Goal: Task Accomplishment & Management: Manage account settings

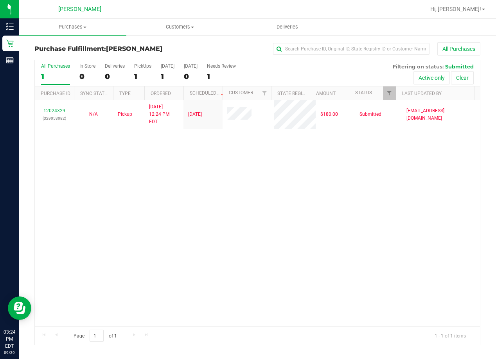
click at [191, 271] on div "12024329 (329053082) N/A Pickup [DATE] 12:24 PM EDT 9/29/2025 $180.00 Submitted…" at bounding box center [258, 213] width 446 height 226
drag, startPoint x: 354, startPoint y: 211, endPoint x: 337, endPoint y: 193, distance: 25.2
click at [352, 208] on div "12024329 (329053082) N/A Pickup [DATE] 12:24 PM EDT 9/29/2025 $180.00 Submitted…" at bounding box center [258, 213] width 446 height 226
click at [256, 215] on div "12024329 (329053082) N/A Pickup [DATE] 12:24 PM EDT 9/29/2025 $180.00 Submitted…" at bounding box center [258, 213] width 446 height 226
click at [217, 251] on div "12024329 (329053082) N/A Pickup [DATE] 12:24 PM EDT 9/29/2025 $180.00 Submitted…" at bounding box center [258, 213] width 446 height 226
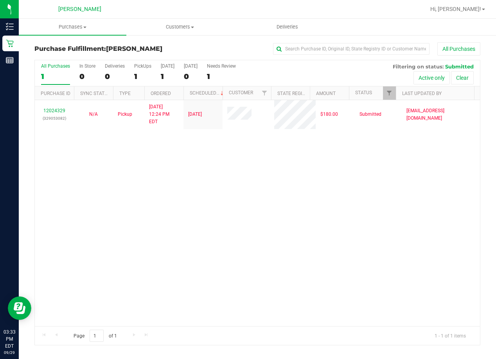
click at [188, 235] on div "12024329 (329053082) N/A Pickup [DATE] 12:24 PM EDT 9/29/2025 $180.00 Submitted…" at bounding box center [258, 213] width 446 height 226
click at [133, 218] on div "12024329 (329053082) N/A Pickup [DATE] 12:24 PM EDT 9/29/2025 $180.00 Submitted…" at bounding box center [258, 213] width 446 height 226
click at [259, 250] on div "12024329 (329053082) N/A Pickup [DATE] 12:24 PM EDT 9/29/2025 $180.00 Submitted…" at bounding box center [258, 213] width 446 height 226
click at [132, 170] on div "12024329 (329053082) N/A Pickup [DATE] 12:24 PM EDT 9/29/2025 $180.00 Submitted…" at bounding box center [258, 213] width 446 height 226
drag, startPoint x: 208, startPoint y: 177, endPoint x: 204, endPoint y: 176, distance: 4.1
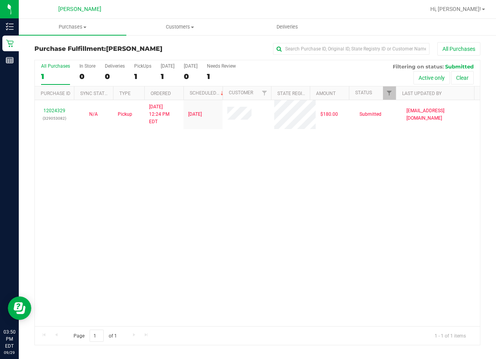
click at [206, 177] on div "12024329 (329053082) N/A Pickup [DATE] 12:24 PM EDT 9/29/2025 $180.00 Submitted…" at bounding box center [258, 213] width 446 height 226
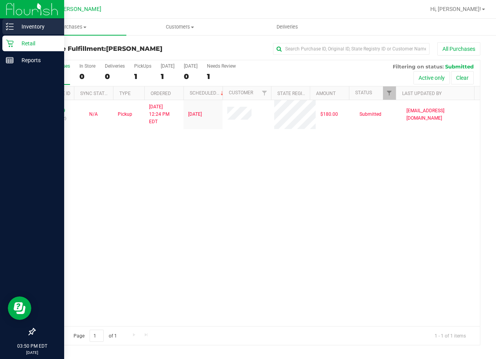
click at [34, 25] on p "Inventory" at bounding box center [37, 26] width 47 height 9
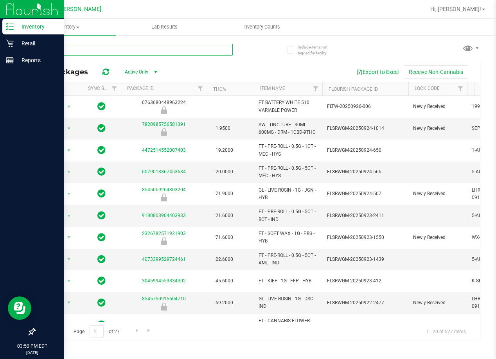
click at [85, 48] on input "text" at bounding box center [133, 50] width 198 height 12
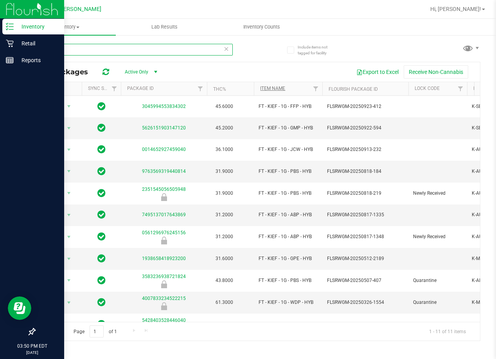
type input "kief"
click at [279, 88] on link "Item Name" at bounding box center [272, 88] width 25 height 5
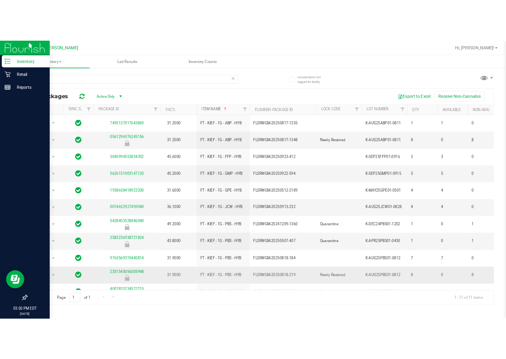
scroll to position [9, 0]
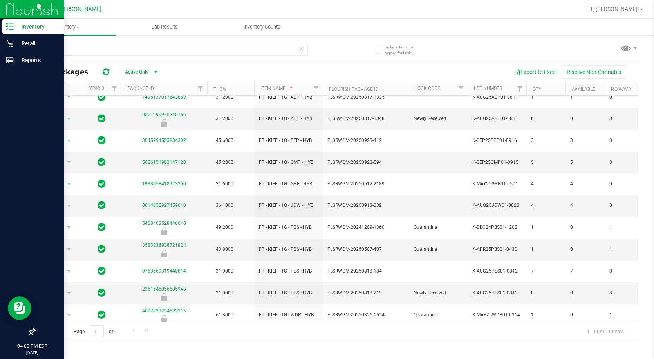
click at [319, 26] on ul "Inventory All packages All inventory Waste log Lab Results Inventory Counts" at bounding box center [346, 27] width 654 height 17
click at [28, 41] on p "Retail" at bounding box center [37, 43] width 47 height 9
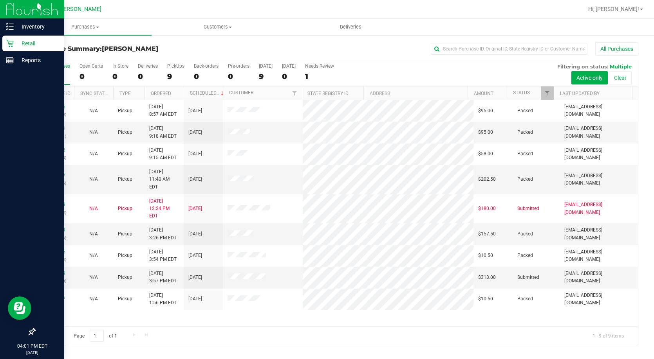
click at [30, 44] on p "Retail" at bounding box center [37, 43] width 47 height 9
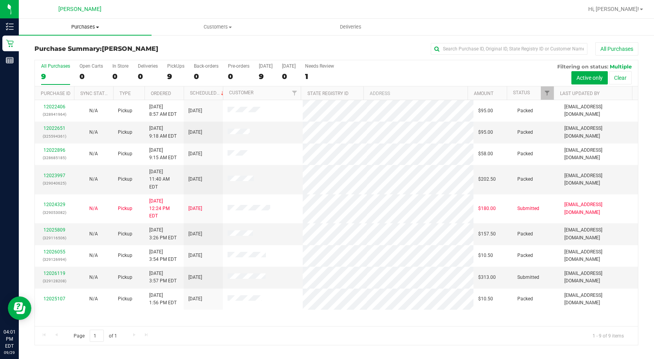
click at [86, 25] on span "Purchases" at bounding box center [85, 26] width 133 height 7
click at [58, 57] on span "Fulfillment" at bounding box center [43, 56] width 49 height 7
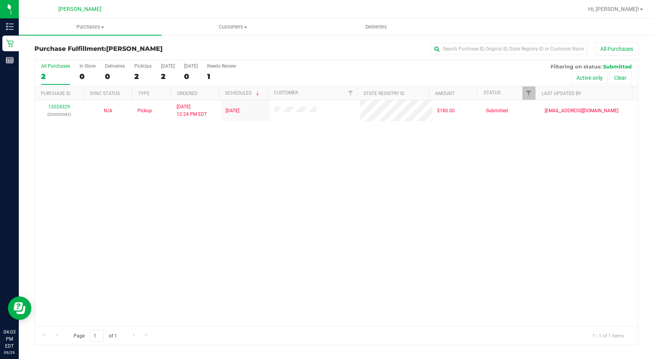
click at [330, 176] on div "12024329 (329053082) N/A Pickup [DATE] 12:24 PM EDT 9/29/2025 $180.00 Submitted…" at bounding box center [336, 213] width 603 height 226
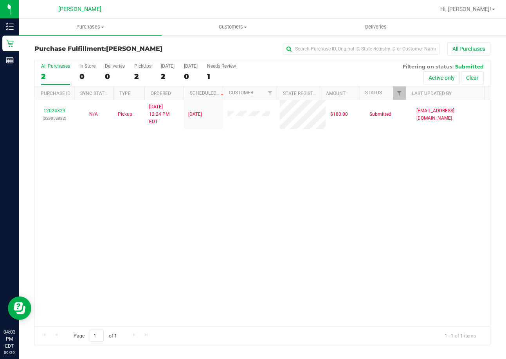
click at [289, 220] on div "12024329 (329053082) N/A Pickup [DATE] 12:24 PM EDT 9/29/2025 $180.00 Submitted…" at bounding box center [262, 213] width 455 height 226
drag, startPoint x: 212, startPoint y: 195, endPoint x: 214, endPoint y: 191, distance: 4.7
click at [213, 192] on div "12024329 (329053082) N/A Pickup [DATE] 12:24 PM EDT 9/29/2025 $180.00 Submitted…" at bounding box center [262, 213] width 455 height 226
click at [200, 336] on div "Page 1 of 1 1 - 1 of 1 items" at bounding box center [262, 336] width 455 height 19
click at [307, 210] on div "12024329 (329053082) N/A Pickup [DATE] 12:24 PM EDT 9/29/2025 $180.00 Submitted…" at bounding box center [262, 213] width 455 height 226
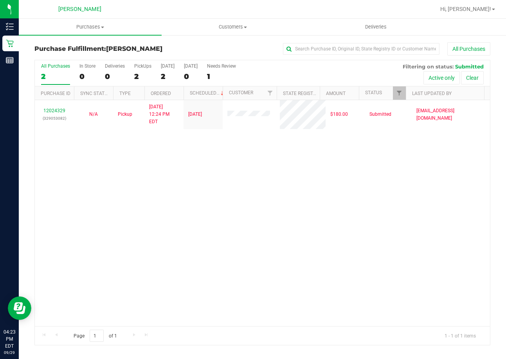
click at [259, 283] on div "12024329 (329053082) N/A Pickup [DATE] 12:24 PM EDT 9/29/2025 $180.00 Submitted…" at bounding box center [262, 213] width 455 height 226
click at [172, 212] on div "12024329 (329053082) N/A Pickup [DATE] 12:24 PM EDT 9/29/2025 $180.00 Submitted…" at bounding box center [262, 213] width 455 height 226
click at [262, 289] on div "12024329 (329053082) N/A Pickup [DATE] 12:24 PM EDT 9/29/2025 $180.00 Submitted…" at bounding box center [262, 213] width 455 height 226
click at [343, 14] on div at bounding box center [287, 9] width 295 height 15
click at [369, 162] on div "12024329 (329053082) N/A Pickup [DATE] 12:24 PM EDT 9/29/2025 $180.00 Submitted…" at bounding box center [262, 213] width 455 height 226
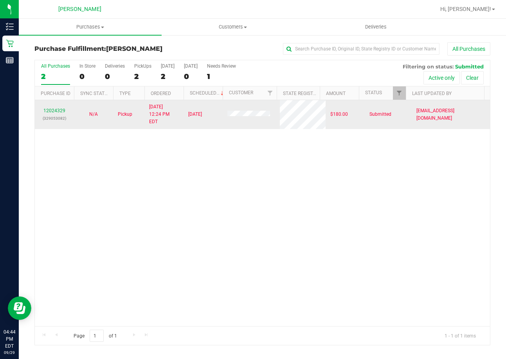
click at [52, 110] on div "12024329 (329053082)" at bounding box center [55, 114] width 30 height 15
click at [52, 108] on link "12024329" at bounding box center [54, 110] width 22 height 5
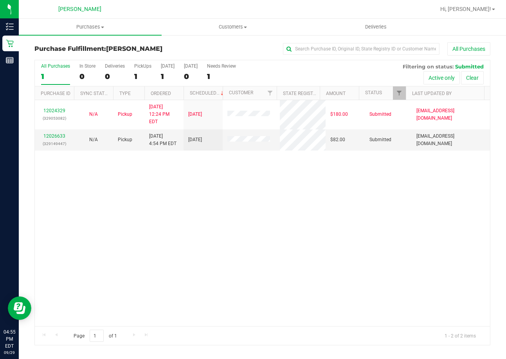
drag, startPoint x: 369, startPoint y: 174, endPoint x: 353, endPoint y: 174, distance: 16.1
click at [369, 174] on div "12024329 (329053082) N/A Pickup [DATE] 12:24 PM EDT 9/29/2025 $180.00 Submitted…" at bounding box center [262, 213] width 455 height 226
click at [55, 134] on link "12026633" at bounding box center [54, 136] width 22 height 5
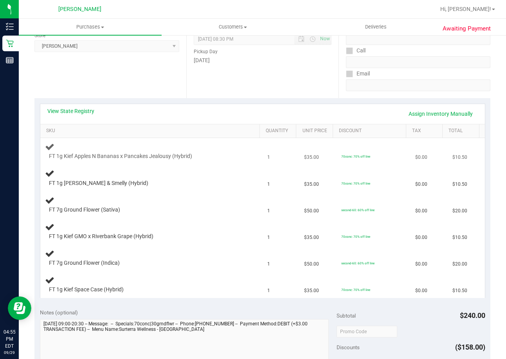
scroll to position [117, 0]
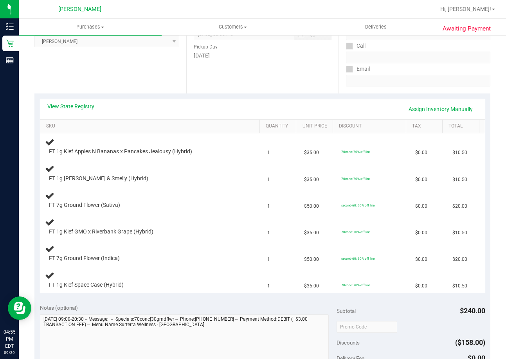
click at [67, 105] on link "View State Registry" at bounding box center [70, 107] width 47 height 8
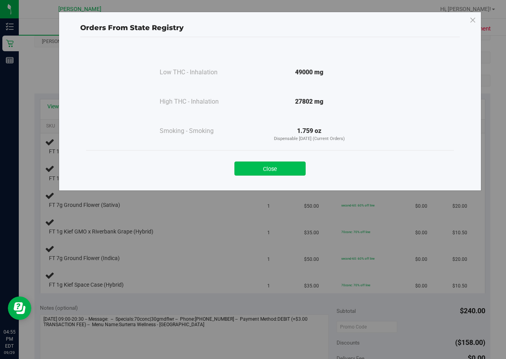
click at [263, 172] on button "Close" at bounding box center [270, 169] width 71 height 14
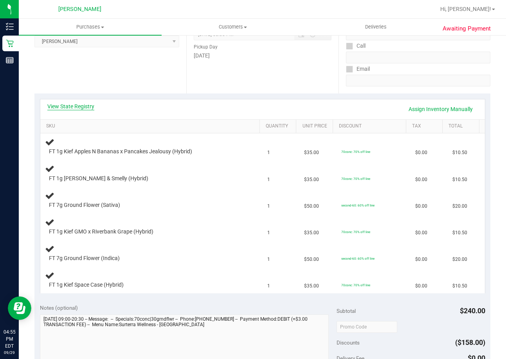
click at [62, 104] on link "View State Registry" at bounding box center [70, 107] width 47 height 8
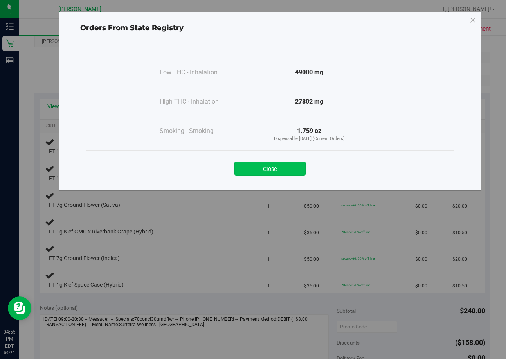
click at [295, 170] on button "Close" at bounding box center [270, 169] width 71 height 14
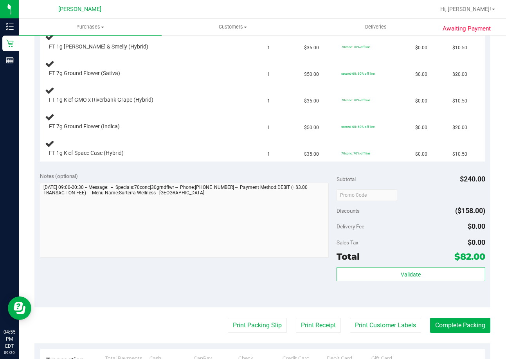
scroll to position [274, 0]
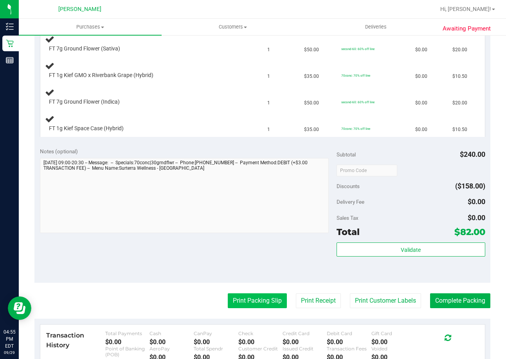
click at [242, 307] on button "Print Packing Slip" at bounding box center [257, 301] width 59 height 15
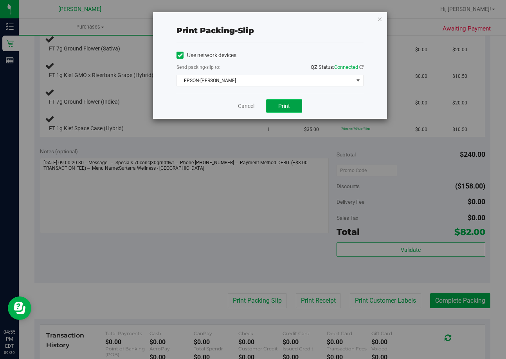
click at [279, 107] on span "Print" at bounding box center [284, 106] width 12 height 6
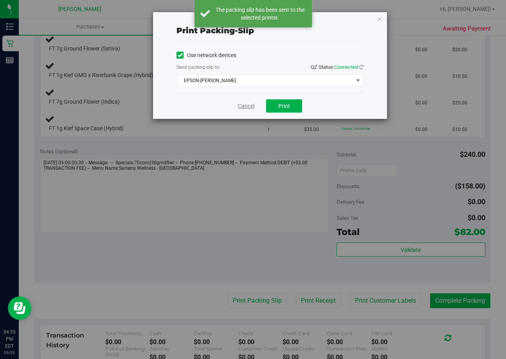
click at [244, 106] on link "Cancel" at bounding box center [246, 106] width 16 height 8
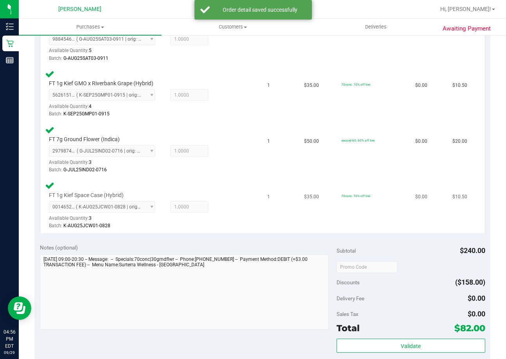
scroll to position [391, 0]
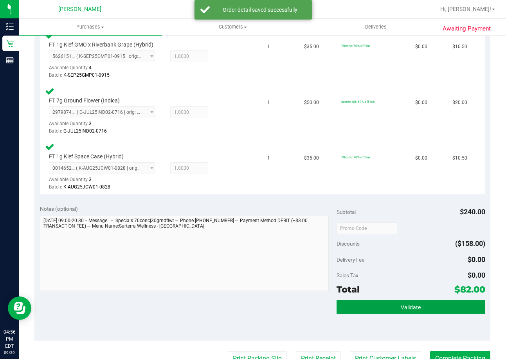
click at [392, 306] on button "Validate" at bounding box center [411, 307] width 148 height 14
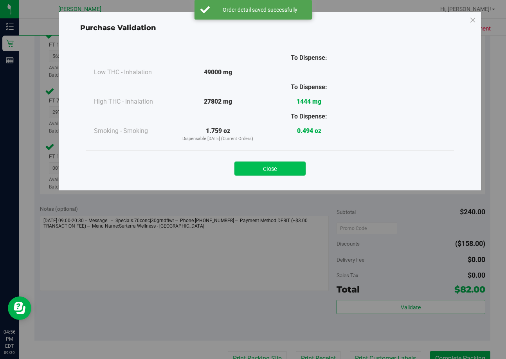
click at [277, 164] on button "Close" at bounding box center [270, 169] width 71 height 14
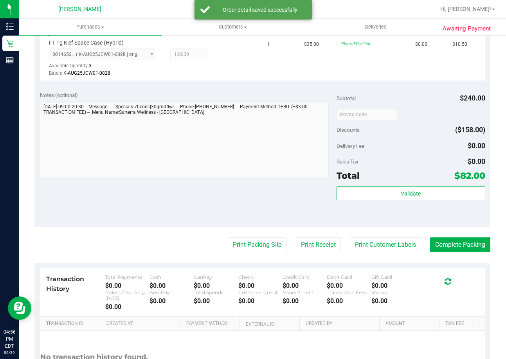
scroll to position [509, 0]
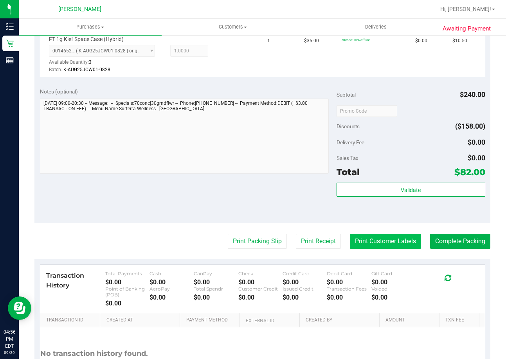
click at [370, 245] on button "Print Customer Labels" at bounding box center [385, 241] width 71 height 15
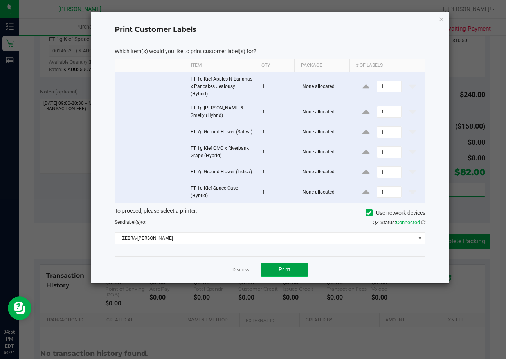
click at [283, 270] on span "Print" at bounding box center [285, 270] width 12 height 6
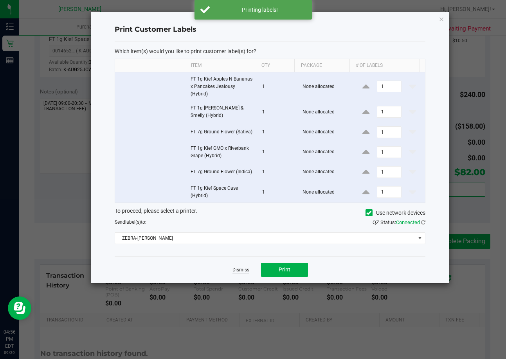
click at [242, 270] on link "Dismiss" at bounding box center [241, 270] width 17 height 7
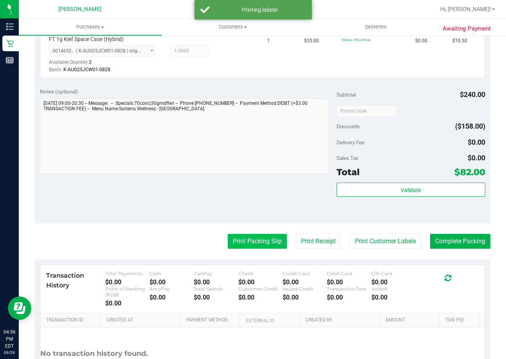
click at [233, 244] on button "Print Packing Slip" at bounding box center [257, 241] width 59 height 15
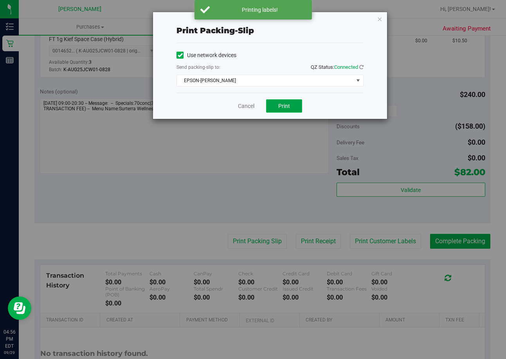
click at [291, 107] on button "Print" at bounding box center [284, 105] width 36 height 13
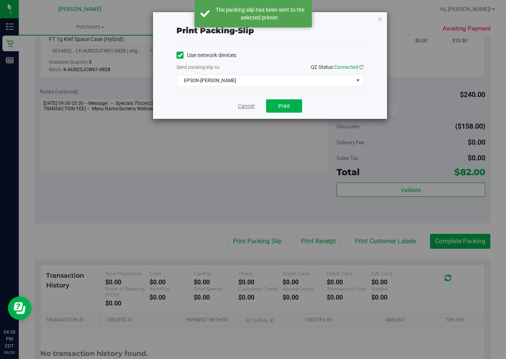
click at [245, 106] on link "Cancel" at bounding box center [246, 106] width 16 height 8
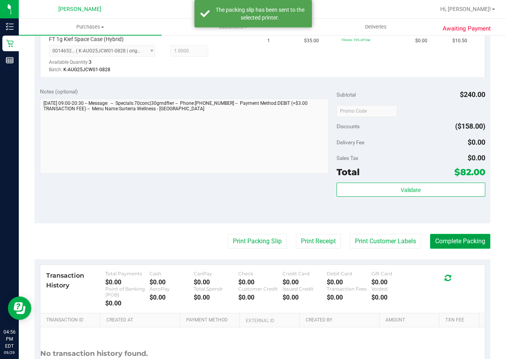
click at [437, 241] on button "Complete Packing" at bounding box center [460, 241] width 60 height 15
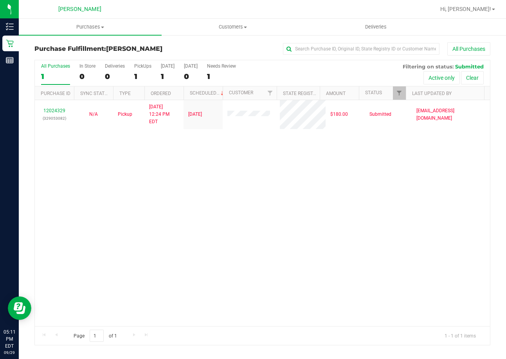
click at [373, 174] on div "12024329 (329053082) N/A Pickup [DATE] 12:24 PM EDT 9/29/2025 $180.00 Submitted…" at bounding box center [262, 213] width 455 height 226
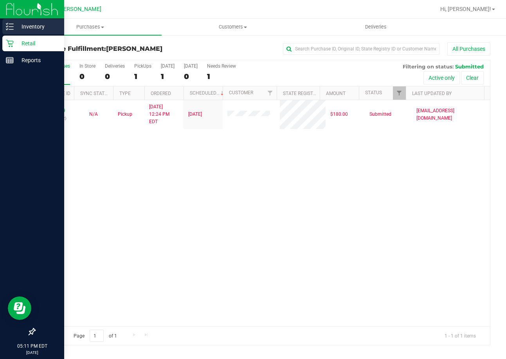
click at [29, 24] on p "Inventory" at bounding box center [37, 26] width 47 height 9
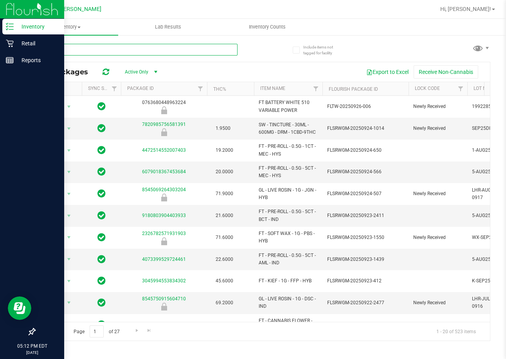
click at [115, 49] on input "text" at bounding box center [135, 50] width 203 height 12
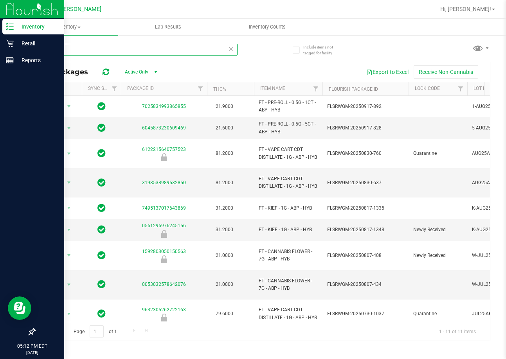
drag, startPoint x: 63, startPoint y: 47, endPoint x: 36, endPoint y: 53, distance: 27.6
click at [36, 53] on input "abp" at bounding box center [135, 50] width 203 height 12
type input "abp"
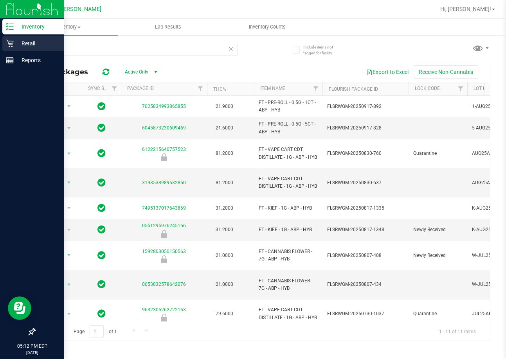
click at [29, 45] on p "Retail" at bounding box center [37, 43] width 47 height 9
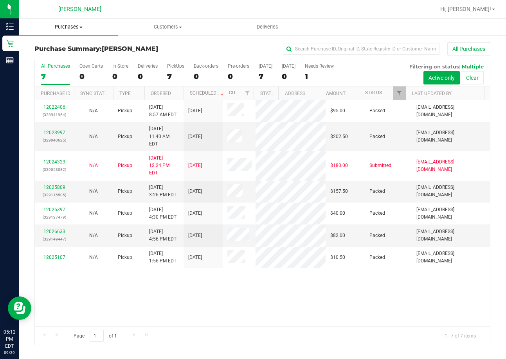
click at [69, 27] on span "Purchases" at bounding box center [68, 26] width 99 height 7
click at [59, 54] on span "Fulfillment" at bounding box center [43, 56] width 49 height 7
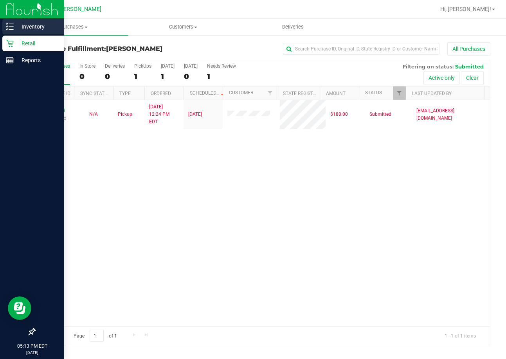
click at [29, 25] on p "Inventory" at bounding box center [37, 26] width 47 height 9
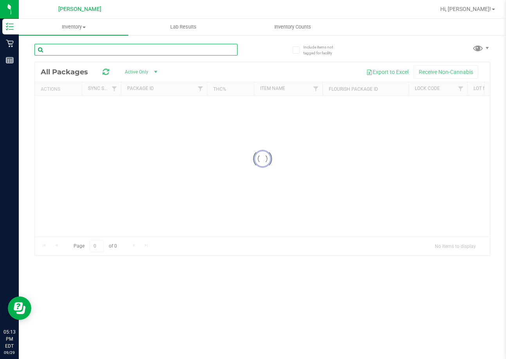
click at [100, 50] on input "text" at bounding box center [135, 50] width 203 height 12
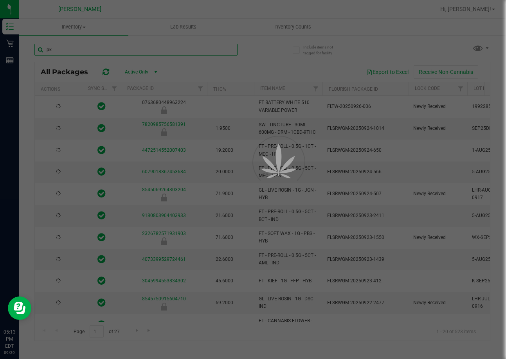
type input "pkt"
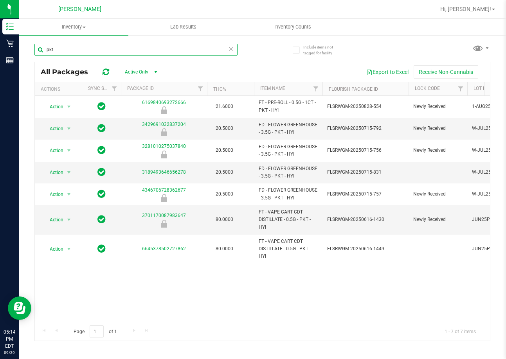
drag, startPoint x: 64, startPoint y: 49, endPoint x: 36, endPoint y: 51, distance: 27.8
click at [36, 51] on input "pkt" at bounding box center [135, 50] width 203 height 12
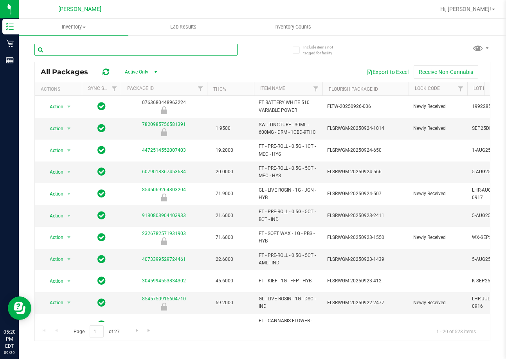
click at [60, 50] on input "text" at bounding box center [135, 50] width 203 height 12
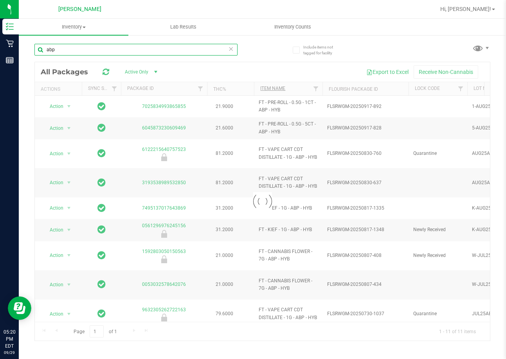
type input "abp"
click at [275, 91] on link "Item Name" at bounding box center [272, 88] width 25 height 5
click at [276, 89] on link "Item Name" at bounding box center [277, 88] width 34 height 5
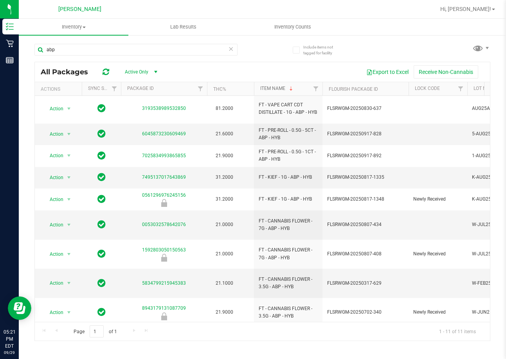
scroll to position [71, 0]
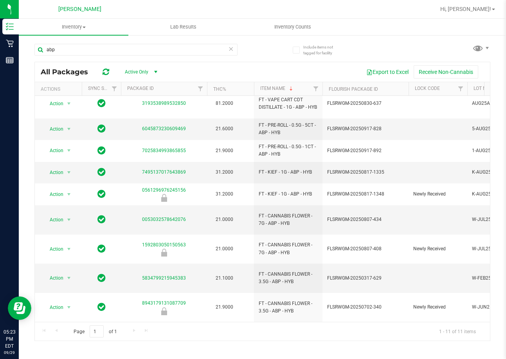
click at [276, 60] on div "abp All Packages Active Only Active Only Lab Samples Locked All External Intern…" at bounding box center [262, 188] width 456 height 305
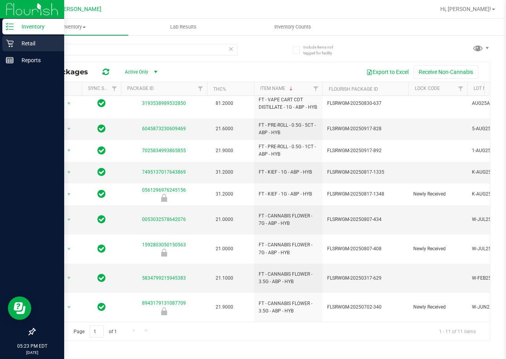
click at [26, 45] on p "Retail" at bounding box center [37, 43] width 47 height 9
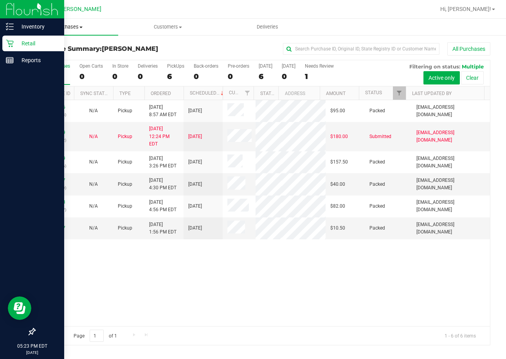
click at [72, 27] on span "Purchases" at bounding box center [68, 26] width 99 height 7
click at [36, 54] on span "Fulfillment" at bounding box center [43, 56] width 49 height 7
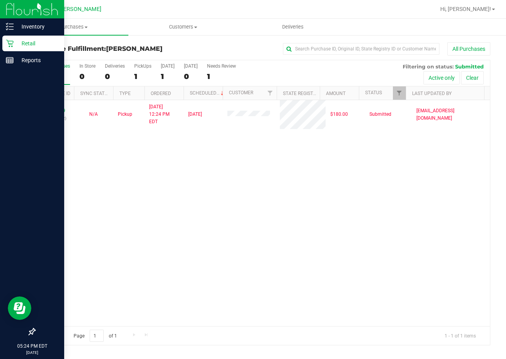
click at [298, 201] on div "12024329 (329053082) N/A Pickup [DATE] 12:24 PM EDT 9/29/2025 $180.00 Submitted…" at bounding box center [262, 213] width 455 height 226
click at [253, 209] on div "12024329 (329053082) N/A Pickup [DATE] 12:24 PM EDT 9/29/2025 $180.00 Submitted…" at bounding box center [262, 213] width 455 height 226
click at [294, 203] on div "12024329 (329053082) N/A Pickup [DATE] 12:24 PM EDT 9/29/2025 $180.00 Submitted…" at bounding box center [262, 213] width 455 height 226
click at [34, 31] on p "Inventory" at bounding box center [37, 26] width 47 height 9
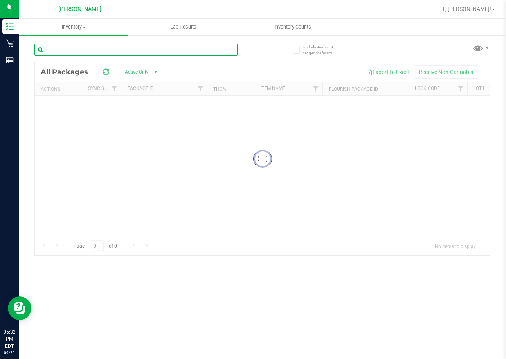
click at [105, 53] on input "text" at bounding box center [135, 50] width 203 height 12
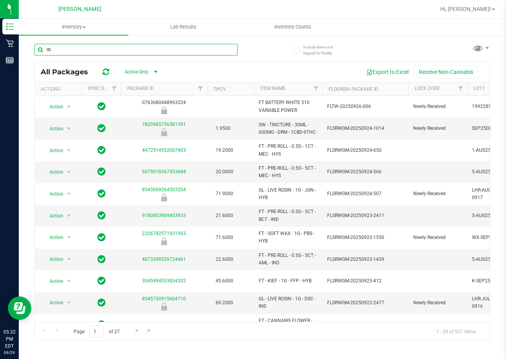
type input "rbh"
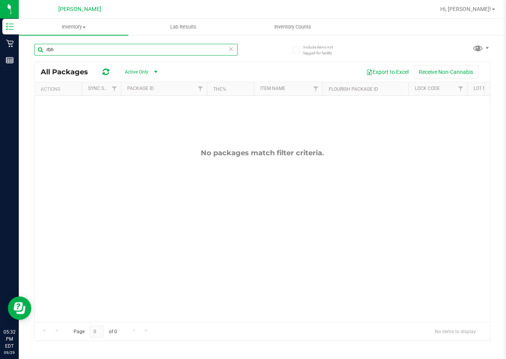
drag, startPoint x: 104, startPoint y: 52, endPoint x: -25, endPoint y: 48, distance: 129.3
click at [0, 48] on html "Inventory Retail Reports 05:32 PM EDT [DATE] 09/29 [PERSON_NAME] Hi, [PERSON_NA…" at bounding box center [253, 179] width 506 height 359
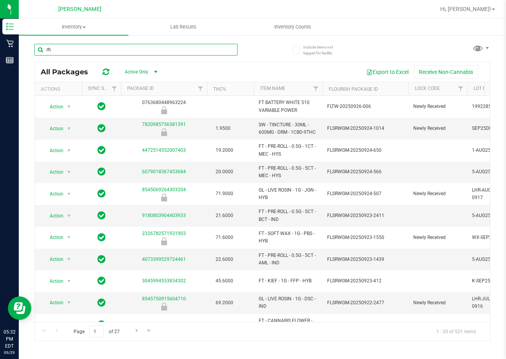
type input "rhb"
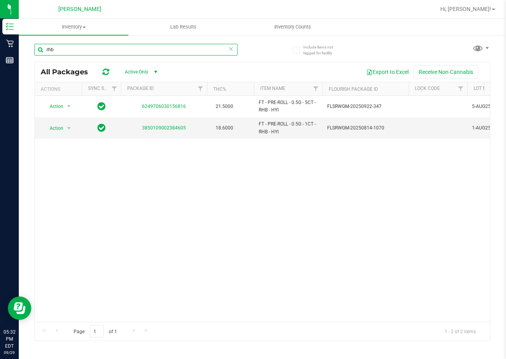
drag, startPoint x: 59, startPoint y: 49, endPoint x: 29, endPoint y: 48, distance: 30.6
click at [29, 48] on div "Include items not tagged for facility rhb All Packages Active Only Active Only …" at bounding box center [262, 153] width 487 height 239
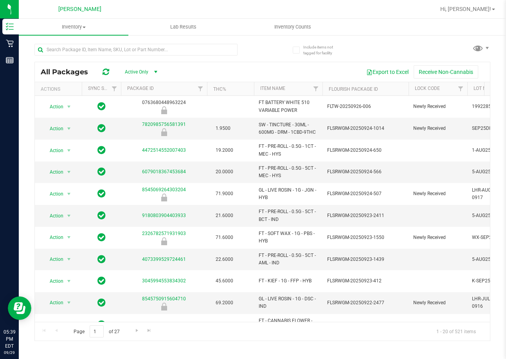
click at [275, 43] on div "All Packages Active Only Active Only Lab Samples Locked All External Internal E…" at bounding box center [262, 188] width 456 height 305
click at [255, 47] on div at bounding box center [148, 49] width 228 height 25
click at [70, 28] on span "Inventory" at bounding box center [74, 26] width 110 height 7
click at [69, 57] on span "All inventory" at bounding box center [45, 56] width 53 height 7
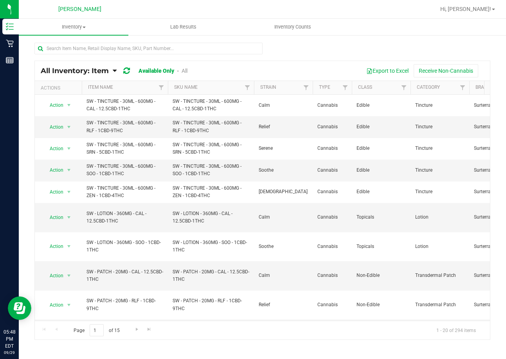
click at [288, 49] on div at bounding box center [262, 52] width 456 height 18
click at [386, 2] on div at bounding box center [287, 9] width 295 height 15
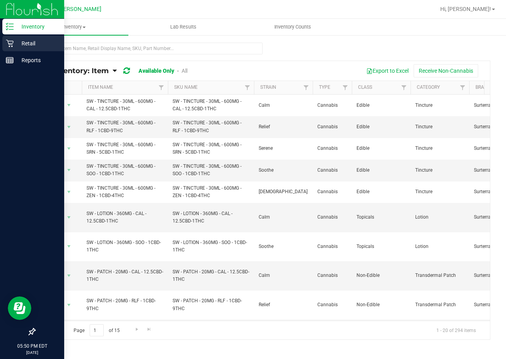
click at [21, 46] on p "Retail" at bounding box center [37, 43] width 47 height 9
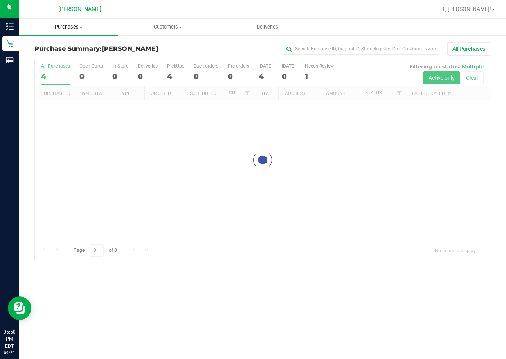
click at [73, 29] on span "Purchases" at bounding box center [68, 26] width 99 height 7
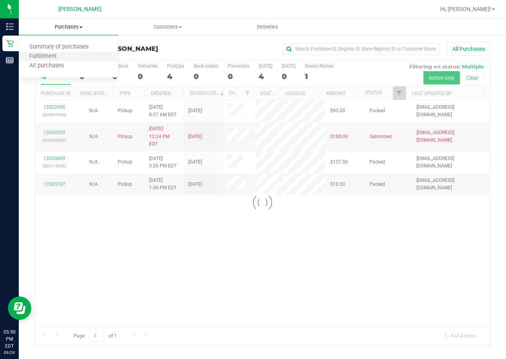
click at [69, 54] on li "Fulfillment" at bounding box center [68, 56] width 99 height 9
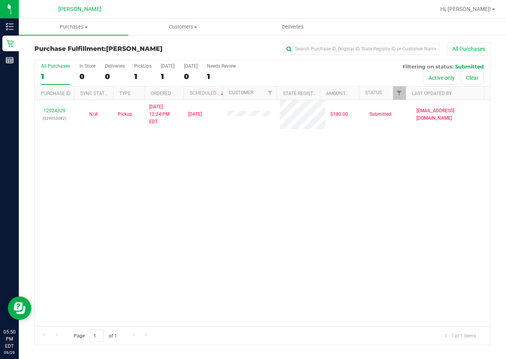
click at [272, 233] on div "12024329 (329053082) N/A Pickup [DATE] 12:24 PM EDT 9/29/2025 $180.00 Submitted…" at bounding box center [262, 213] width 455 height 226
click at [202, 235] on div "12024329 (329053082) N/A Pickup [DATE] 12:24 PM EDT 9/29/2025 $180.00 Submitted…" at bounding box center [262, 213] width 455 height 226
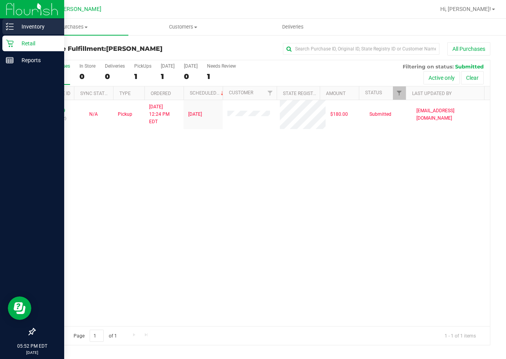
click at [36, 27] on p "Inventory" at bounding box center [37, 26] width 47 height 9
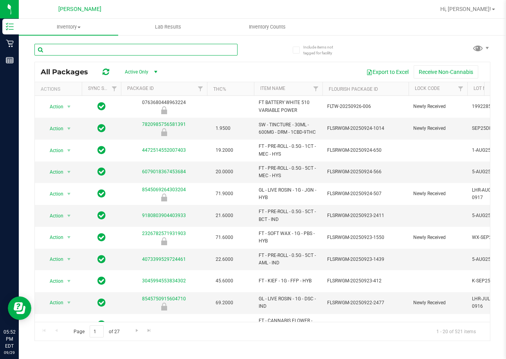
click at [89, 50] on input "text" at bounding box center [135, 50] width 203 height 12
type input "abp"
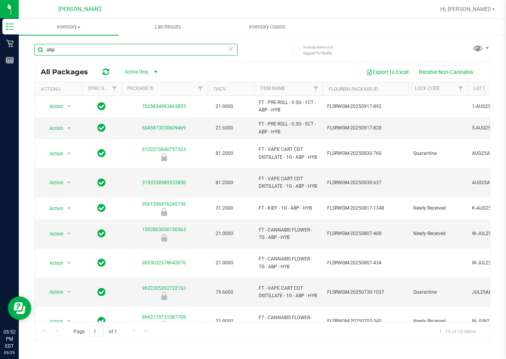
drag, startPoint x: 58, startPoint y: 52, endPoint x: 33, endPoint y: 47, distance: 25.4
click at [33, 47] on div "Include items not tagged for facility abp All Packages Active Only Active Only …" at bounding box center [262, 153] width 487 height 239
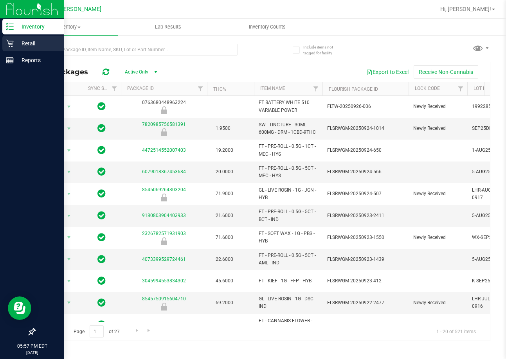
click at [27, 45] on p "Retail" at bounding box center [37, 43] width 47 height 9
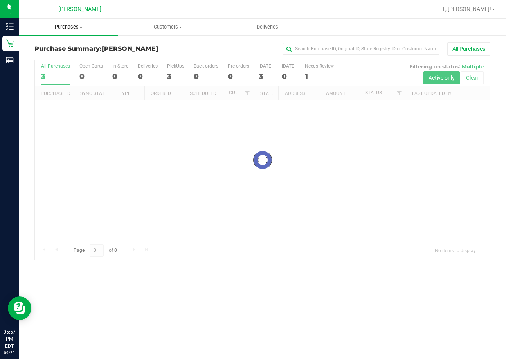
click at [70, 26] on span "Purchases" at bounding box center [68, 26] width 99 height 7
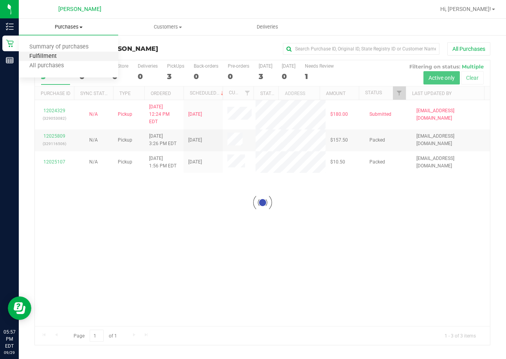
click at [56, 56] on span "Fulfillment" at bounding box center [43, 56] width 49 height 7
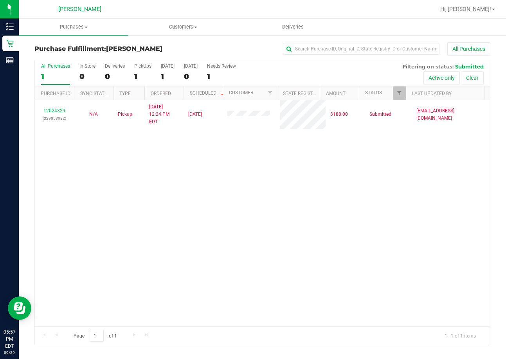
click at [123, 160] on div "12024329 (329053082) N/A Pickup [DATE] 12:24 PM EDT 9/29/2025 $180.00 Submitted…" at bounding box center [262, 213] width 455 height 226
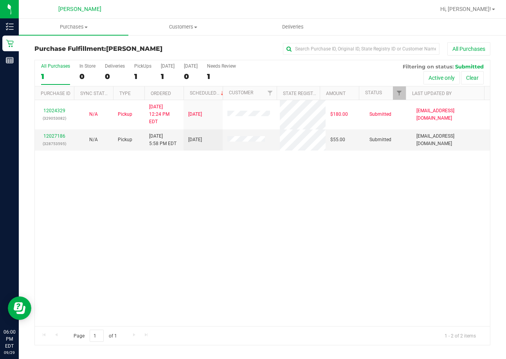
click at [201, 248] on div "12024329 (329053082) N/A Pickup [DATE] 12:24 PM EDT 9/29/2025 $180.00 Submitted…" at bounding box center [262, 213] width 455 height 226
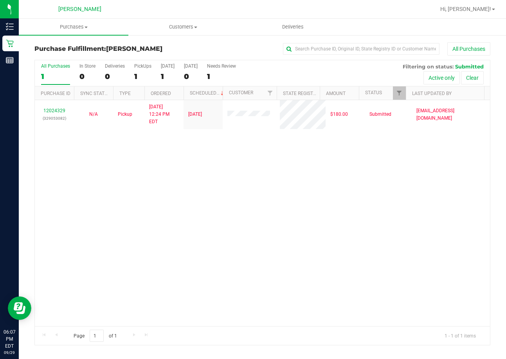
click at [132, 214] on div "12024329 (329053082) N/A Pickup [DATE] 12:24 PM EDT 9/29/2025 $180.00 Submitted…" at bounding box center [262, 213] width 455 height 226
click at [334, 191] on div "12024329 (329053082) N/A Pickup [DATE] 12:24 PM EDT 9/29/2025 $180.00 Submitted…" at bounding box center [262, 213] width 455 height 226
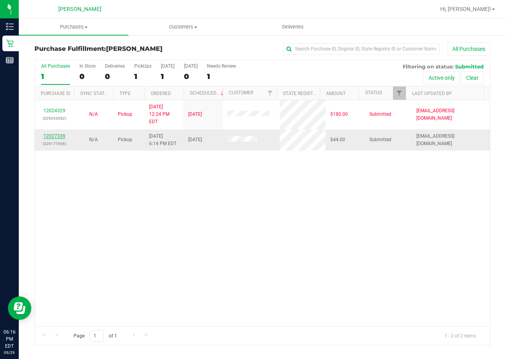
click at [49, 134] on link "12027339" at bounding box center [54, 136] width 22 height 5
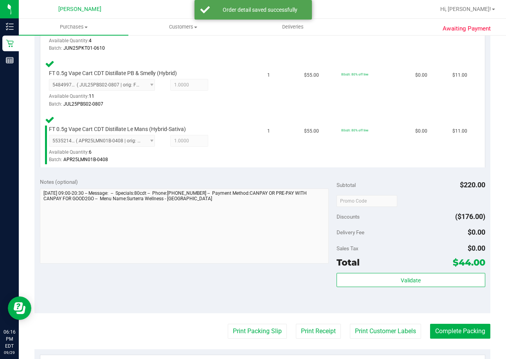
scroll to position [313, 0]
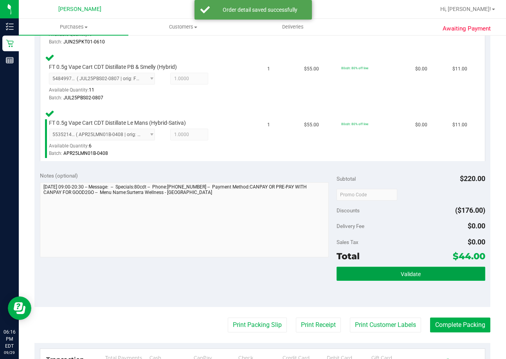
click at [388, 279] on button "Validate" at bounding box center [411, 274] width 148 height 14
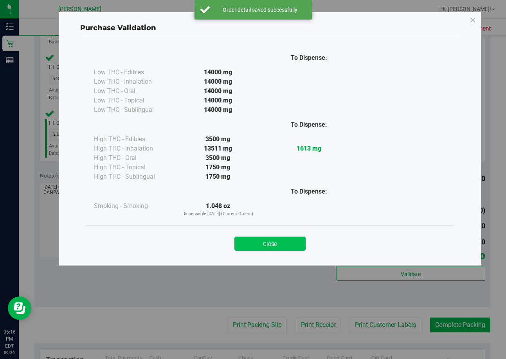
click at [268, 239] on button "Close" at bounding box center [270, 244] width 71 height 14
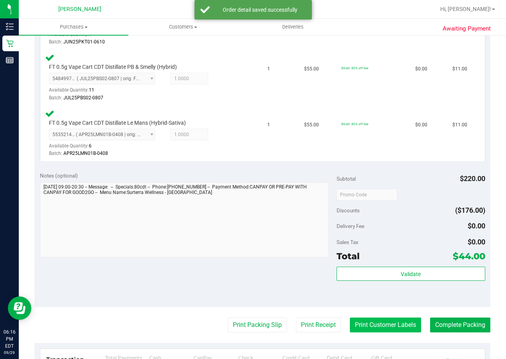
click at [370, 323] on button "Print Customer Labels" at bounding box center [385, 325] width 71 height 15
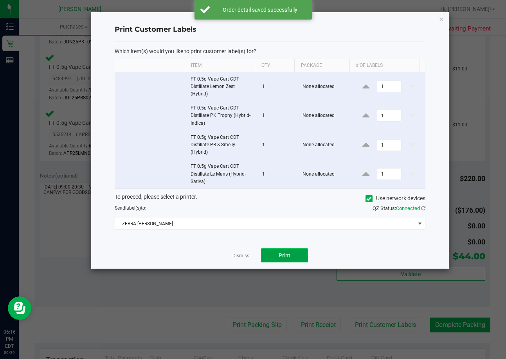
click at [294, 258] on button "Print" at bounding box center [284, 256] width 47 height 14
click at [235, 256] on link "Dismiss" at bounding box center [241, 256] width 17 height 7
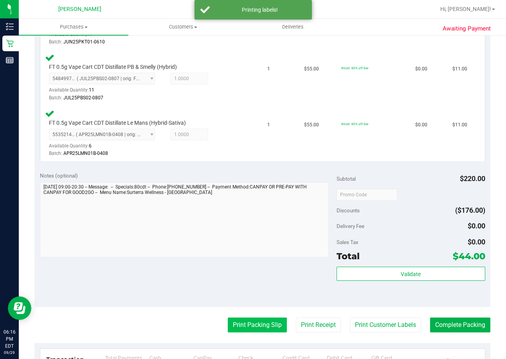
click at [245, 327] on button "Print Packing Slip" at bounding box center [257, 325] width 59 height 15
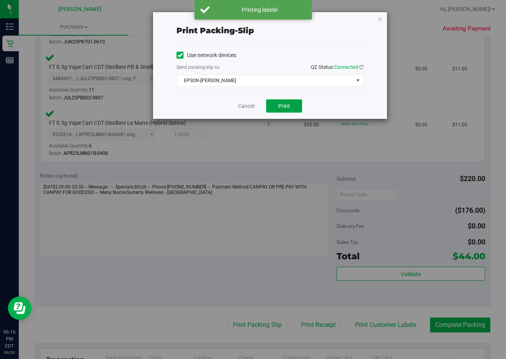
click at [297, 106] on button "Print" at bounding box center [284, 105] width 36 height 13
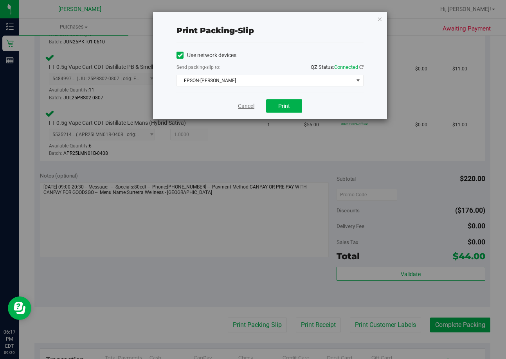
click at [241, 107] on link "Cancel" at bounding box center [246, 106] width 16 height 8
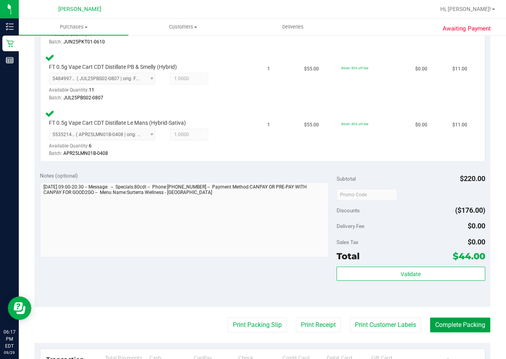
click at [464, 325] on button "Complete Packing" at bounding box center [460, 325] width 60 height 15
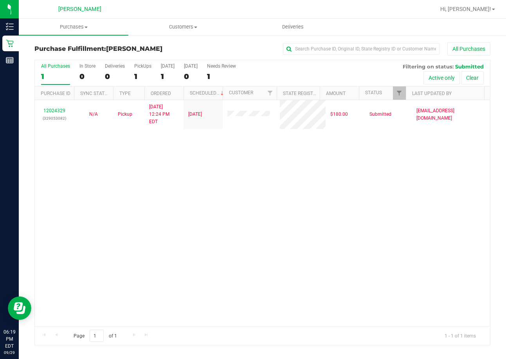
click at [217, 235] on div "12024329 (329053082) N/A Pickup [DATE] 12:24 PM EDT 9/29/2025 $180.00 Submitted…" at bounding box center [262, 213] width 455 height 226
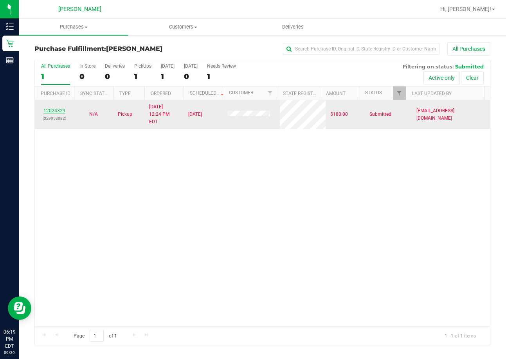
click at [54, 108] on link "12024329" at bounding box center [54, 110] width 22 height 5
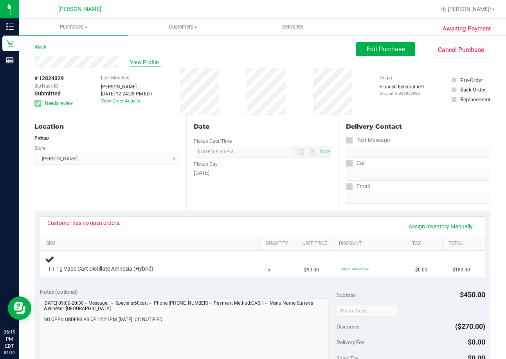
click at [139, 63] on span "View Profile" at bounding box center [145, 62] width 31 height 8
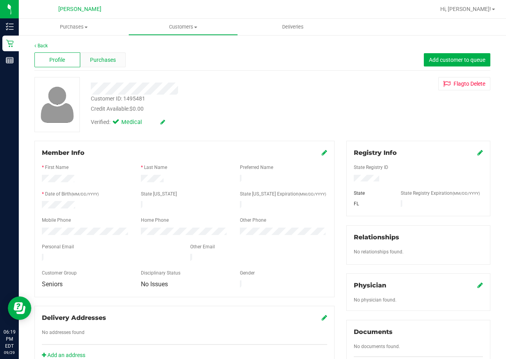
click at [97, 61] on span "Purchases" at bounding box center [103, 60] width 26 height 8
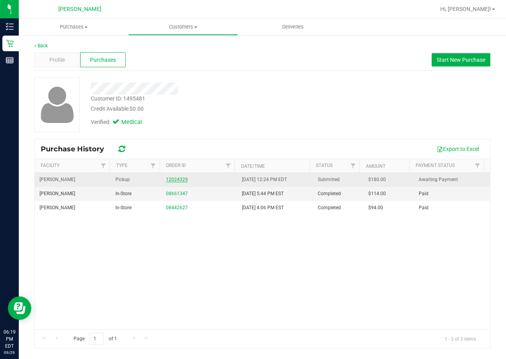
click at [179, 180] on link "12024329" at bounding box center [177, 179] width 22 height 5
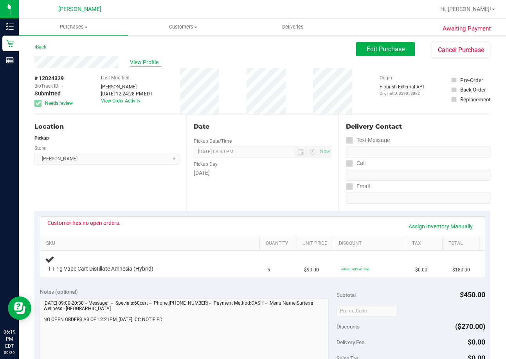
click at [150, 62] on span "View Profile" at bounding box center [145, 62] width 31 height 8
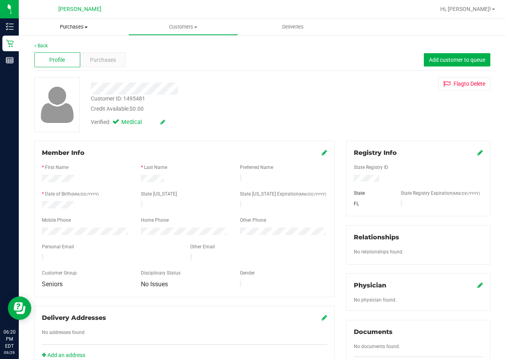
click at [73, 28] on span "Purchases" at bounding box center [74, 26] width 110 height 7
click at [56, 57] on span "Fulfillment" at bounding box center [43, 56] width 49 height 7
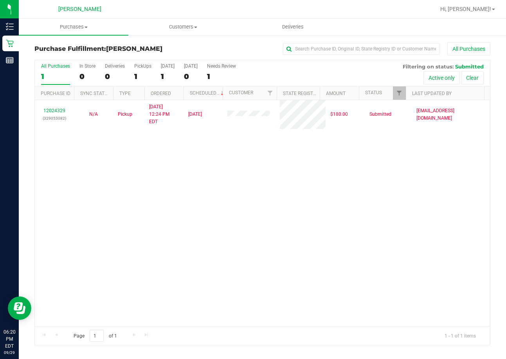
click at [84, 228] on div "12024329 (329053082) N/A Pickup [DATE] 12:24 PM EDT 9/29/2025 $180.00 Submitted…" at bounding box center [262, 213] width 455 height 226
click at [274, 191] on div "12024329 (329053082) N/A Pickup [DATE] 12:24 PM EDT 9/29/2025 $180.00 Submitted…" at bounding box center [262, 213] width 455 height 226
click at [340, 261] on div "12024329 (329053082) N/A Pickup [DATE] 12:24 PM EDT 9/29/2025 $180.00 Submitted…" at bounding box center [262, 213] width 455 height 226
click at [224, 198] on div "12024329 (329053082) N/A Pickup [DATE] 12:24 PM EDT 9/29/2025 $180.00 Submitted…" at bounding box center [262, 213] width 455 height 226
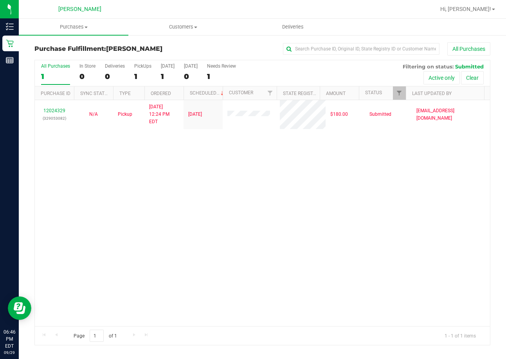
click at [311, 303] on div "12024329 (329053082) N/A Pickup [DATE] 12:24 PM EDT 9/29/2025 $180.00 Submitted…" at bounding box center [262, 213] width 455 height 226
click at [276, 271] on div "12024329 (329053082) N/A Pickup [DATE] 12:24 PM EDT 9/29/2025 $180.00 Submitted…" at bounding box center [262, 213] width 455 height 226
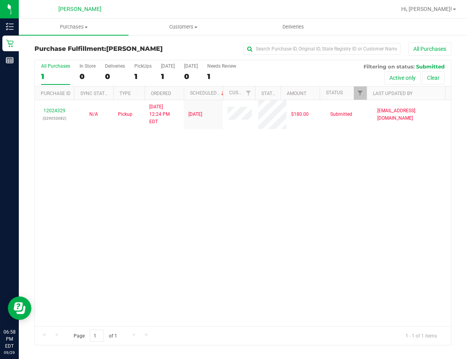
click at [323, 209] on div "12024329 (329053082) N/A Pickup [DATE] 12:24 PM EDT 9/29/2025 $180.00 Submitted…" at bounding box center [243, 213] width 416 height 226
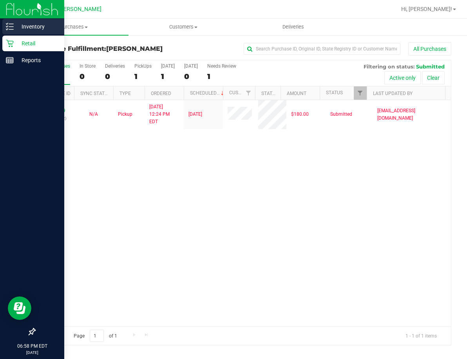
click at [31, 25] on p "Inventory" at bounding box center [37, 26] width 47 height 9
click at [32, 25] on p "Inventory" at bounding box center [37, 26] width 47 height 9
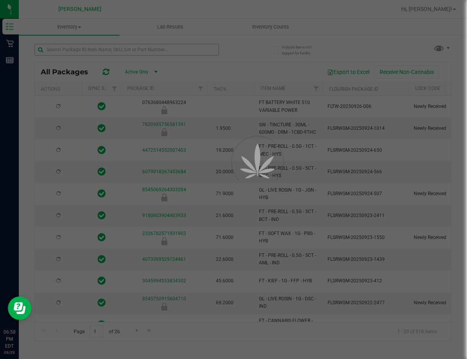
click at [96, 52] on div at bounding box center [233, 179] width 467 height 359
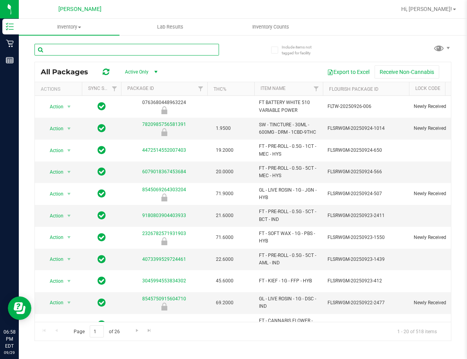
click at [96, 51] on input "text" at bounding box center [126, 50] width 184 height 12
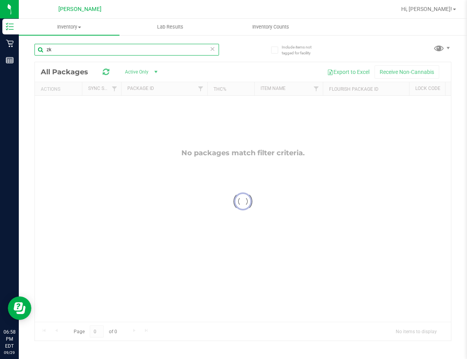
type input "zkr"
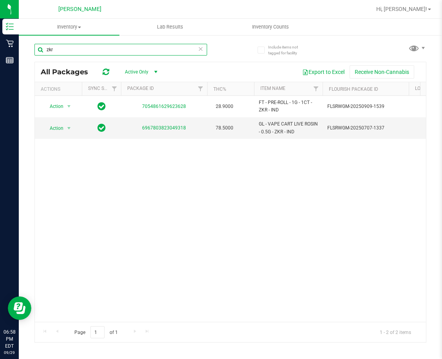
drag, startPoint x: 61, startPoint y: 53, endPoint x: 42, endPoint y: 51, distance: 18.9
click at [42, 51] on input "zkr" at bounding box center [120, 50] width 173 height 12
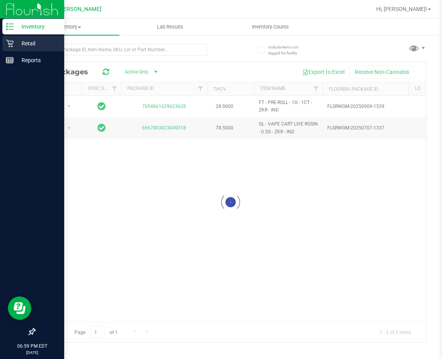
click at [32, 44] on p "Retail" at bounding box center [37, 43] width 47 height 9
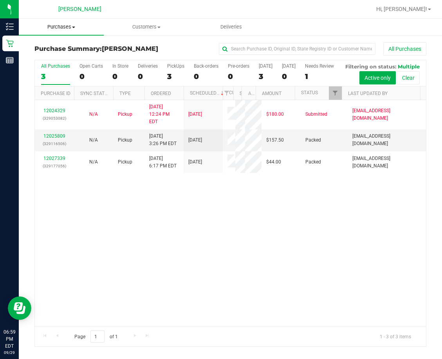
click at [55, 24] on span "Purchases" at bounding box center [61, 26] width 85 height 7
click at [50, 60] on span "Fulfillment" at bounding box center [43, 56] width 49 height 7
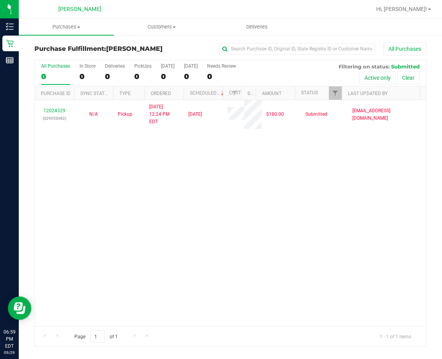
click at [196, 239] on div "12024329 (329053082) N/A Pickup [DATE] 12:24 PM EDT 9/29/2025 $180.00 Submitted…" at bounding box center [230, 213] width 391 height 226
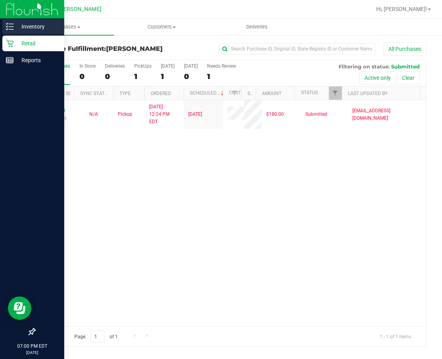
click at [37, 28] on p "Inventory" at bounding box center [37, 26] width 47 height 9
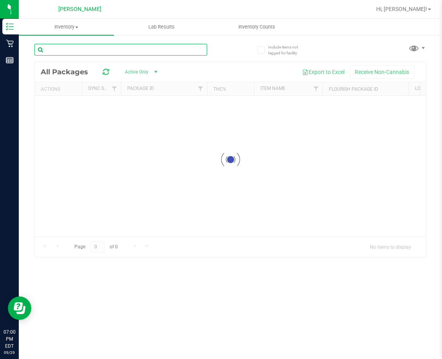
click at [78, 50] on input "text" at bounding box center [120, 50] width 173 height 12
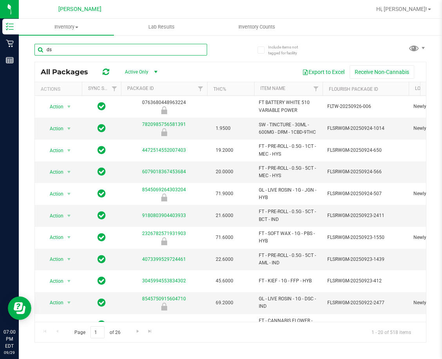
type input "dsd"
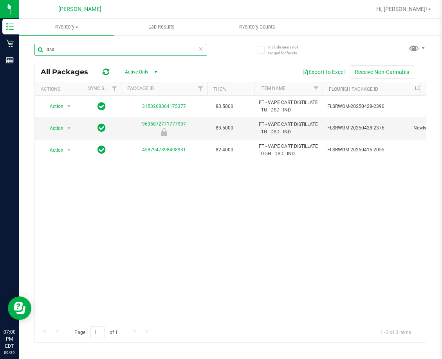
drag, startPoint x: 64, startPoint y: 46, endPoint x: 31, endPoint y: 47, distance: 32.9
click at [31, 47] on div "Include items not tagged for facility dsd All Packages Active Only Active Only …" at bounding box center [230, 153] width 423 height 239
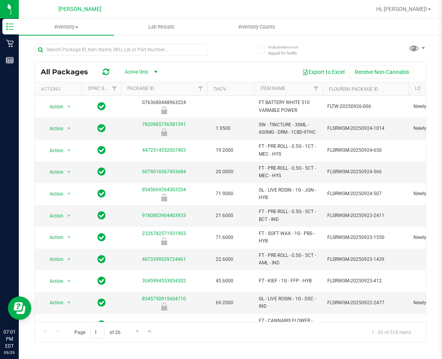
click at [224, 49] on div at bounding box center [132, 49] width 196 height 25
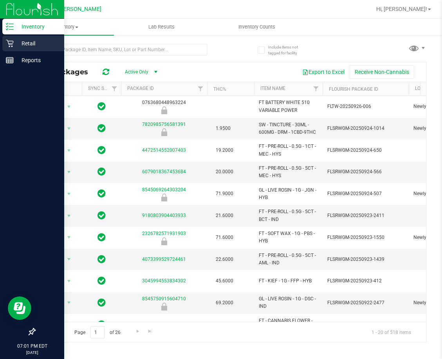
click at [25, 46] on p "Retail" at bounding box center [37, 43] width 47 height 9
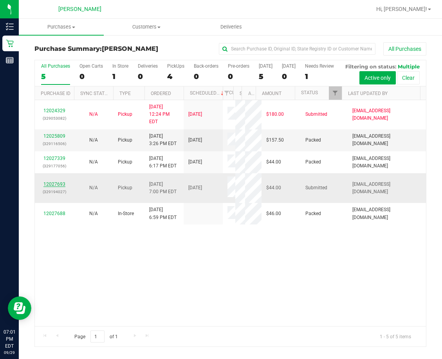
click at [56, 187] on link "12027693" at bounding box center [54, 184] width 22 height 5
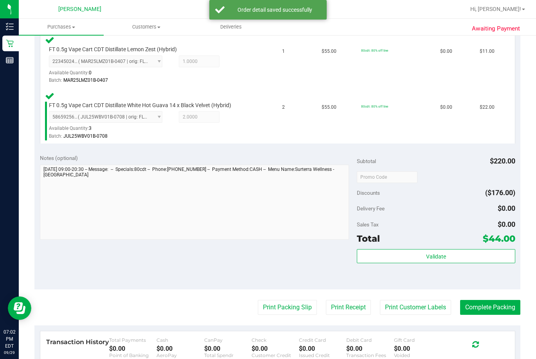
scroll to position [313, 0]
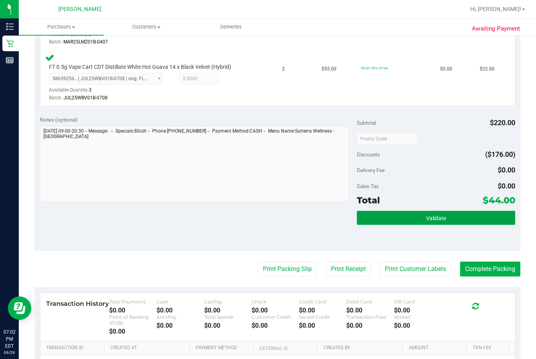
click at [404, 213] on button "Validate" at bounding box center [436, 218] width 159 height 14
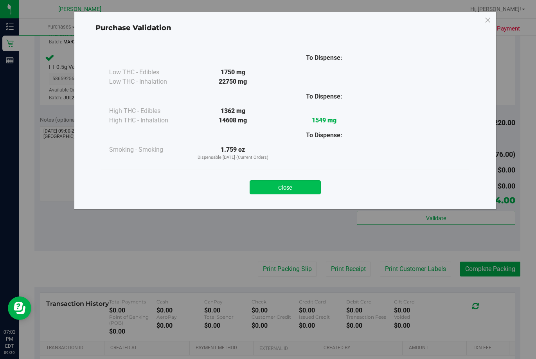
click at [300, 189] on button "Close" at bounding box center [285, 187] width 71 height 14
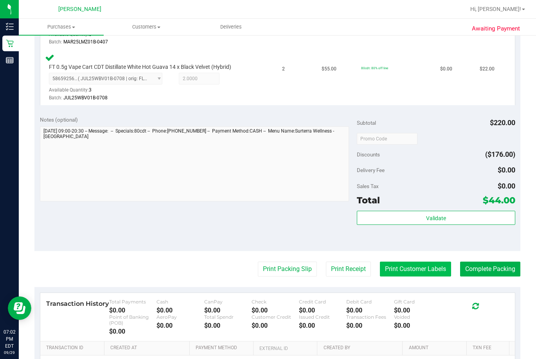
click at [407, 272] on button "Print Customer Labels" at bounding box center [415, 269] width 71 height 15
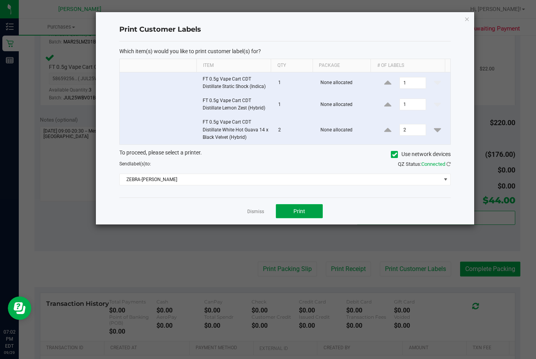
click at [287, 211] on button "Print" at bounding box center [299, 211] width 47 height 14
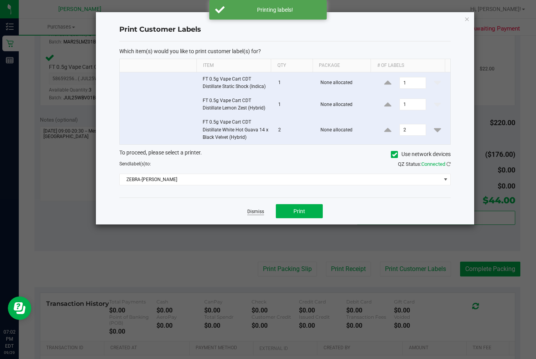
click at [251, 214] on link "Dismiss" at bounding box center [255, 212] width 17 height 7
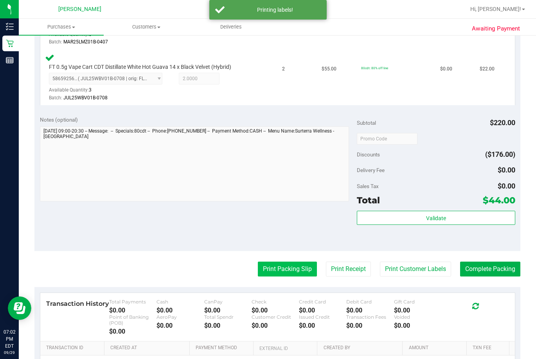
click at [276, 268] on button "Print Packing Slip" at bounding box center [287, 269] width 59 height 15
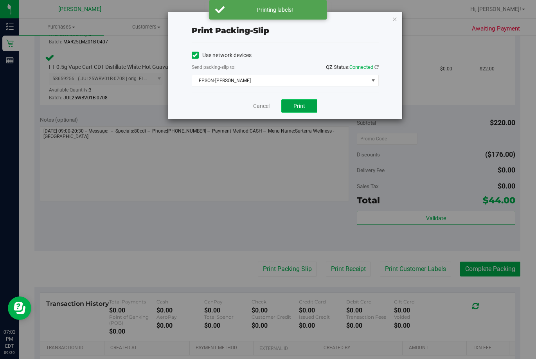
click at [299, 107] on span "Print" at bounding box center [300, 106] width 12 height 6
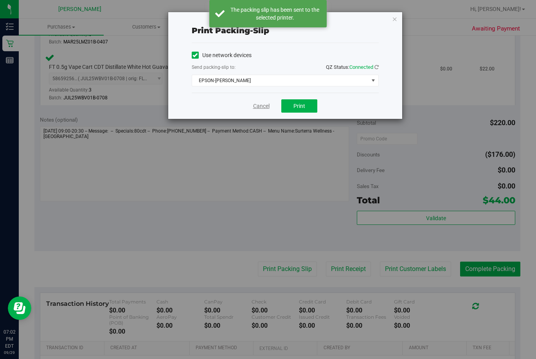
click at [261, 107] on link "Cancel" at bounding box center [261, 106] width 16 height 8
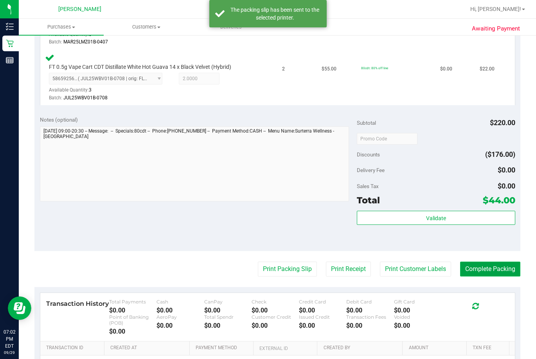
click at [468, 265] on button "Complete Packing" at bounding box center [490, 269] width 60 height 15
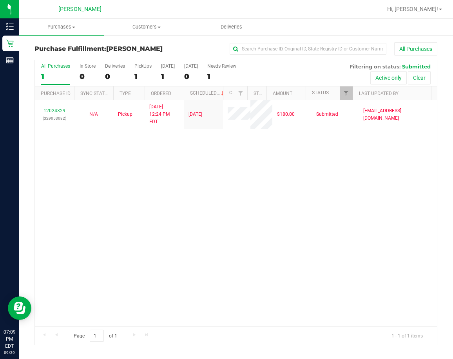
click at [164, 269] on div "12024329 (329053082) N/A Pickup [DATE] 12:24 PM EDT 9/29/2025 $180.00 Submitted…" at bounding box center [236, 213] width 402 height 226
click at [235, 247] on div "12024329 (329053082) N/A Pickup [DATE] 12:24 PM EDT 9/29/2025 $180.00 Submitted…" at bounding box center [236, 213] width 402 height 226
click at [248, 195] on div "12024329 (329053082) N/A Pickup [DATE] 12:24 PM EDT 9/29/2025 $180.00 Submitted…" at bounding box center [236, 213] width 402 height 226
drag, startPoint x: 321, startPoint y: 249, endPoint x: 230, endPoint y: 200, distance: 103.3
click at [321, 249] on div "12024329 (329053082) N/A Pickup [DATE] 12:24 PM EDT 9/29/2025 $180.00 Submitted…" at bounding box center [236, 213] width 402 height 226
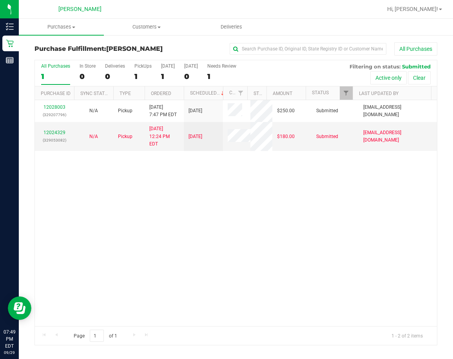
click at [245, 217] on div "12028003 (329207796) N/A Pickup [DATE] 7:47 PM EDT 9/30/2025 $250.00 Submitted …" at bounding box center [236, 213] width 402 height 226
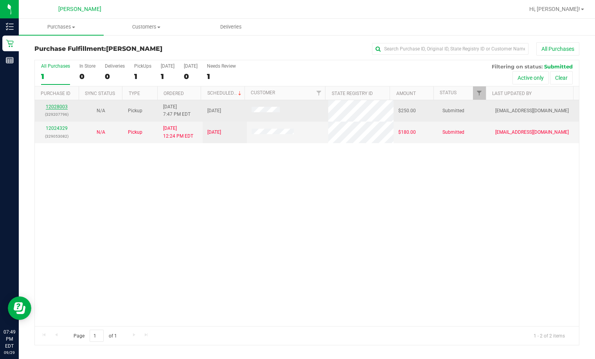
click at [58, 106] on link "12028003" at bounding box center [57, 106] width 22 height 5
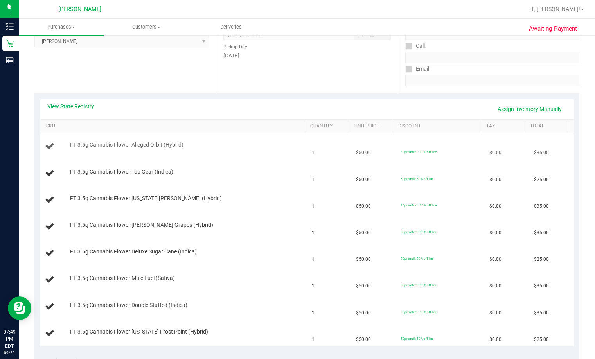
scroll to position [157, 0]
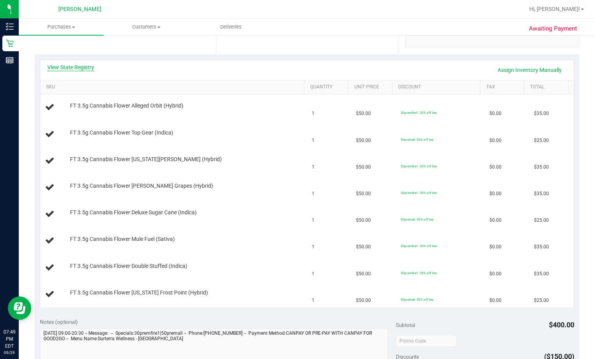
click at [59, 67] on link "View State Registry" at bounding box center [70, 67] width 47 height 8
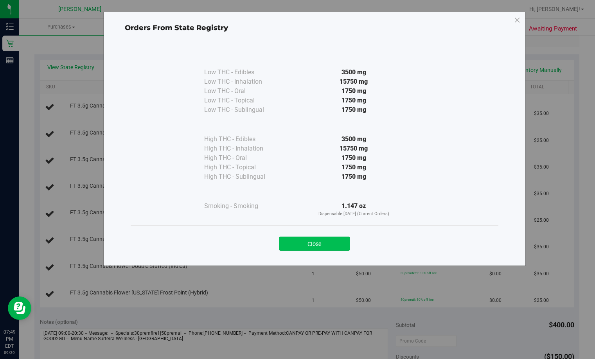
click at [334, 244] on button "Close" at bounding box center [314, 244] width 71 height 14
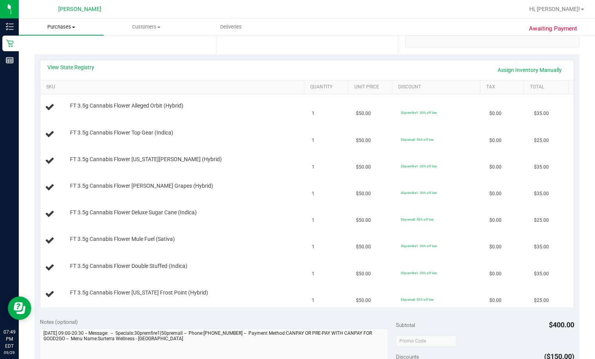
click at [61, 24] on span "Purchases" at bounding box center [61, 26] width 85 height 7
click at [56, 58] on span "Fulfillment" at bounding box center [43, 56] width 49 height 7
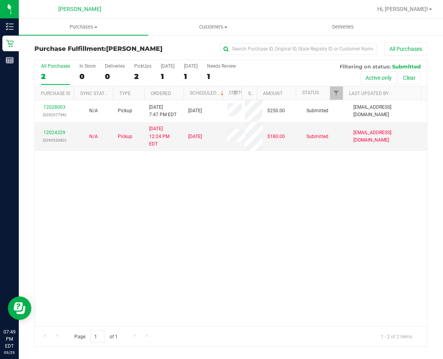
click at [293, 242] on div "12028003 (329207796) N/A Pickup [DATE] 7:47 PM EDT 9/30/2025 $250.00 Submitted …" at bounding box center [231, 213] width 392 height 226
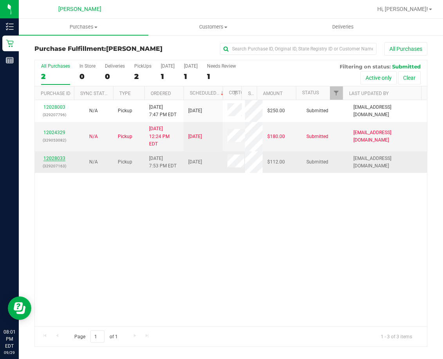
click at [61, 156] on link "12028033" at bounding box center [54, 158] width 22 height 5
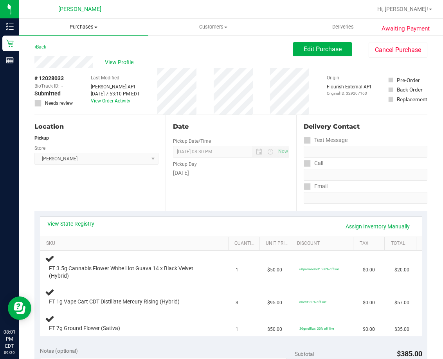
click at [90, 26] on span "Purchases" at bounding box center [84, 26] width 130 height 7
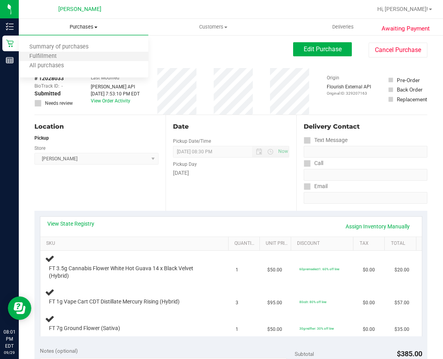
click at [79, 57] on li "Fulfillment" at bounding box center [84, 56] width 130 height 9
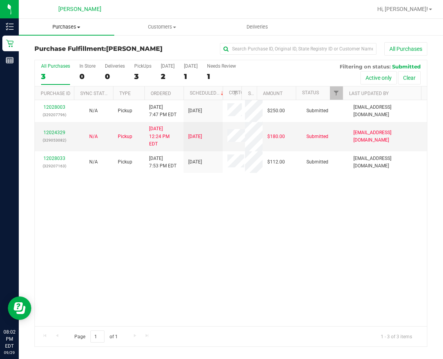
click at [63, 29] on span "Purchases" at bounding box center [67, 26] width 96 height 7
click at [54, 57] on span "Fulfillment" at bounding box center [43, 56] width 49 height 7
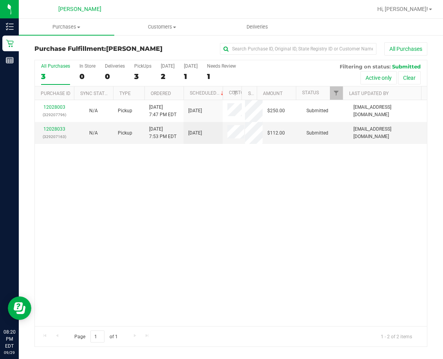
click at [242, 262] on div "12028003 (329207796) N/A Pickup [DATE] 7:47 PM EDT 9/30/2025 $250.00 Submitted …" at bounding box center [231, 213] width 392 height 226
click at [294, 225] on div "12028003 (329207796) N/A Pickup [DATE] 7:47 PM EDT 9/30/2025 $250.00 Submitted …" at bounding box center [231, 213] width 392 height 226
click at [183, 226] on div "12028003 (329207796) N/A Pickup [DATE] 7:47 PM EDT 9/30/2025 $250.00 Submitted …" at bounding box center [231, 213] width 392 height 226
click at [269, 274] on div "12028003 (329207796) N/A Pickup [DATE] 7:47 PM EDT 9/30/2025 $250.00 Submitted …" at bounding box center [231, 213] width 392 height 226
click at [424, 9] on span "Hi, [PERSON_NAME]!" at bounding box center [402, 9] width 51 height 6
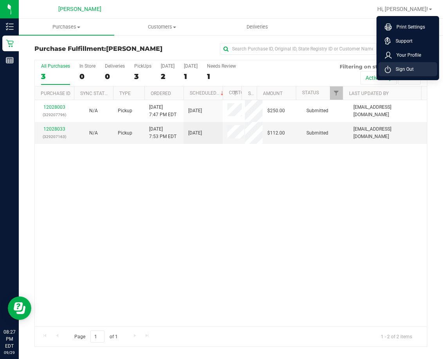
click at [409, 68] on span "Sign Out" at bounding box center [402, 69] width 23 height 8
